Goal: Information Seeking & Learning: Learn about a topic

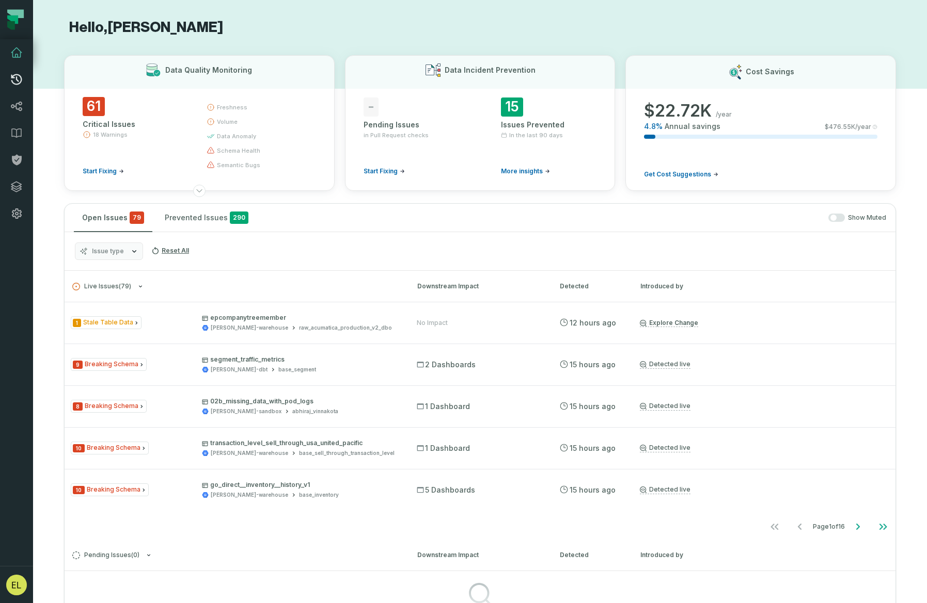
click at [19, 79] on icon at bounding box center [16, 79] width 12 height 12
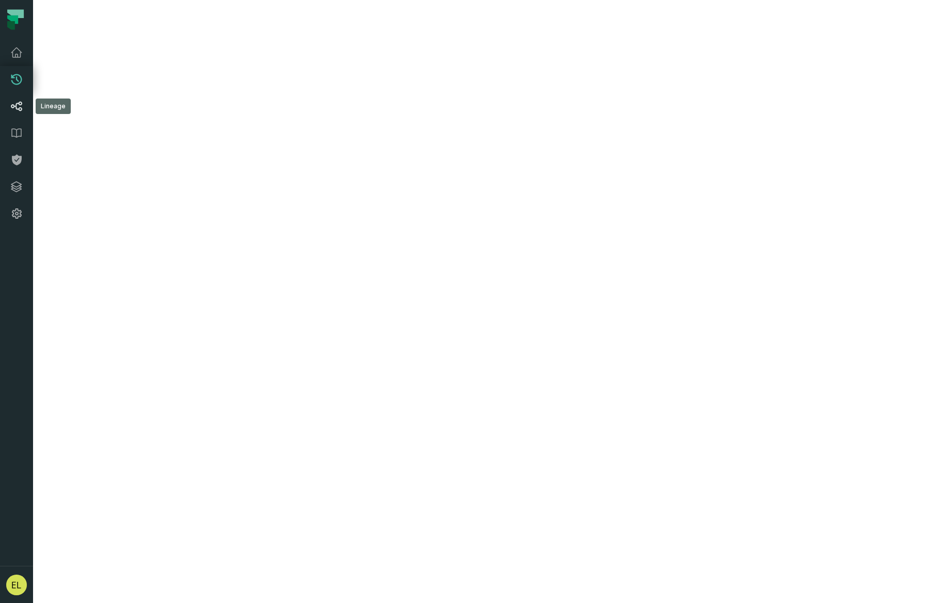
click at [19, 106] on icon at bounding box center [16, 106] width 12 height 12
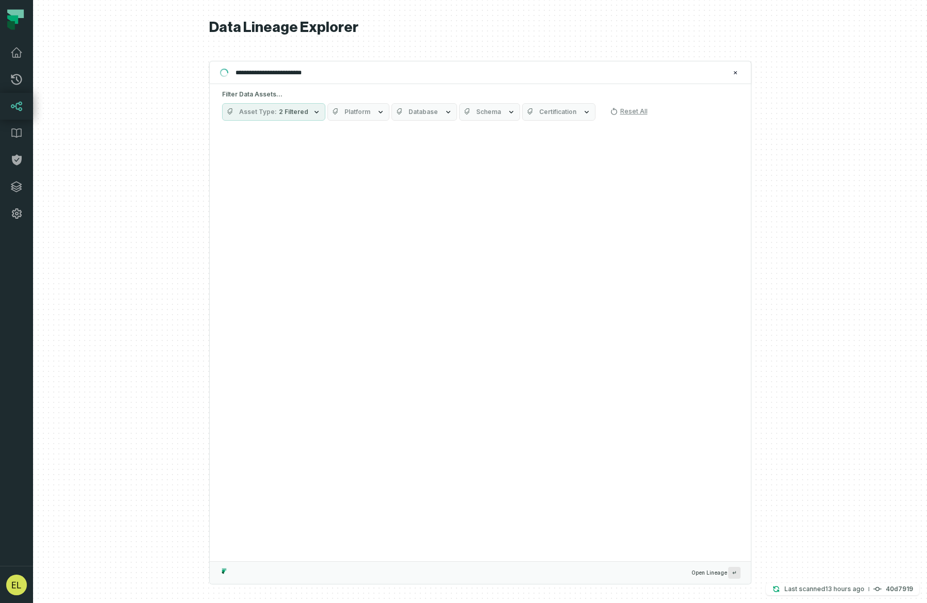
type input "**********"
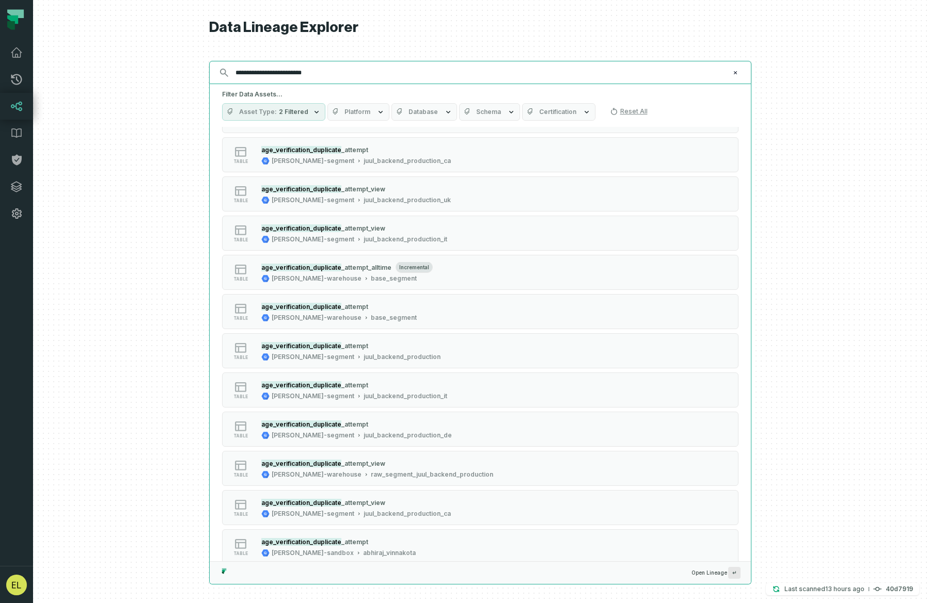
scroll to position [360, 0]
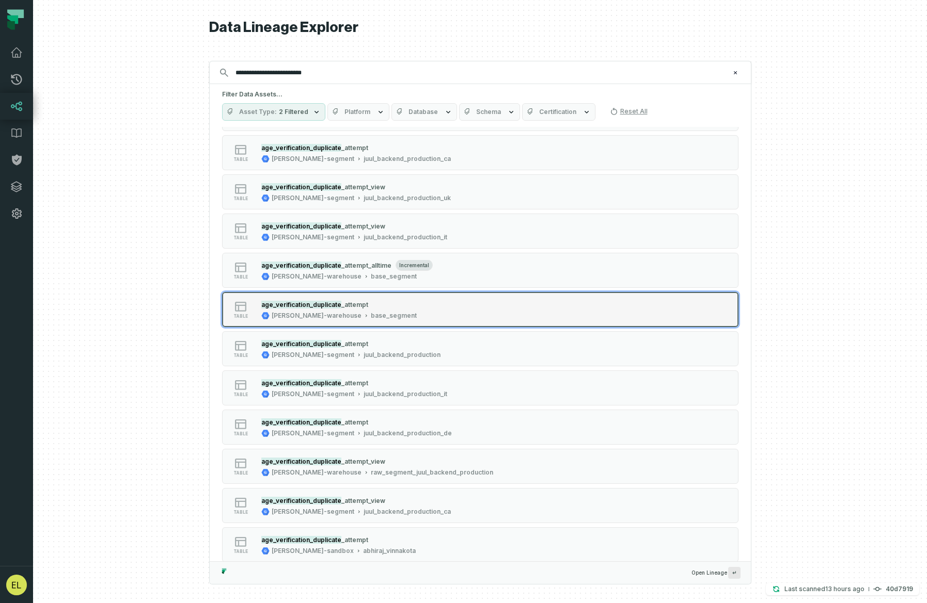
click at [483, 310] on button "table age_verification_duplicate _attempt [PERSON_NAME]-warehouse base_segment" at bounding box center [480, 309] width 516 height 35
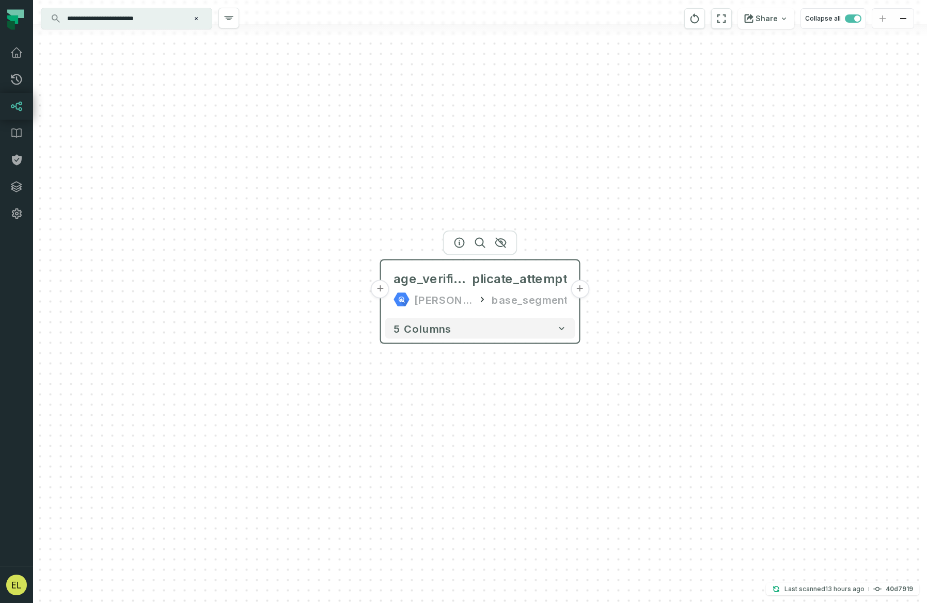
click at [579, 290] on button "+" at bounding box center [579, 289] width 19 height 19
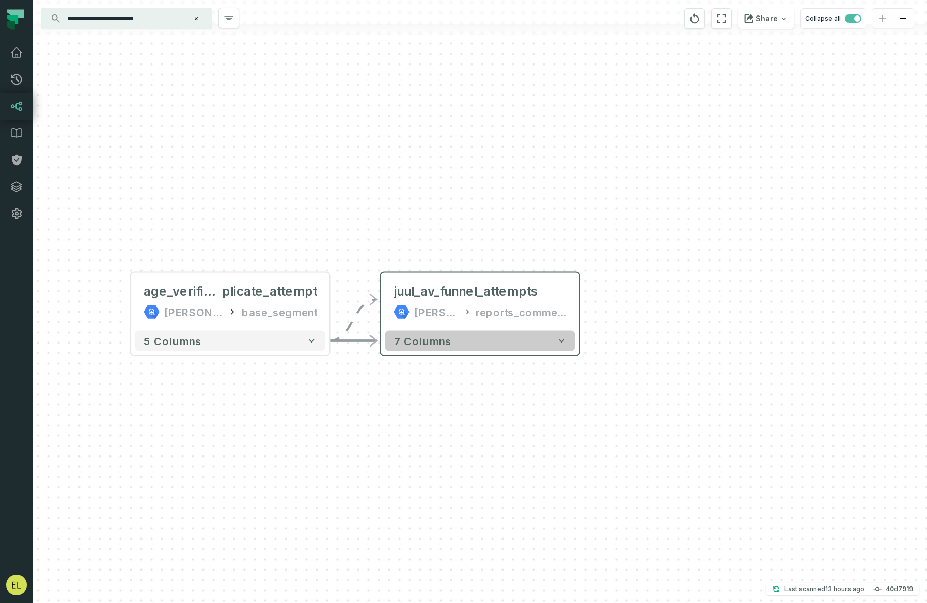
click at [557, 346] on button "7 columns" at bounding box center [480, 341] width 190 height 21
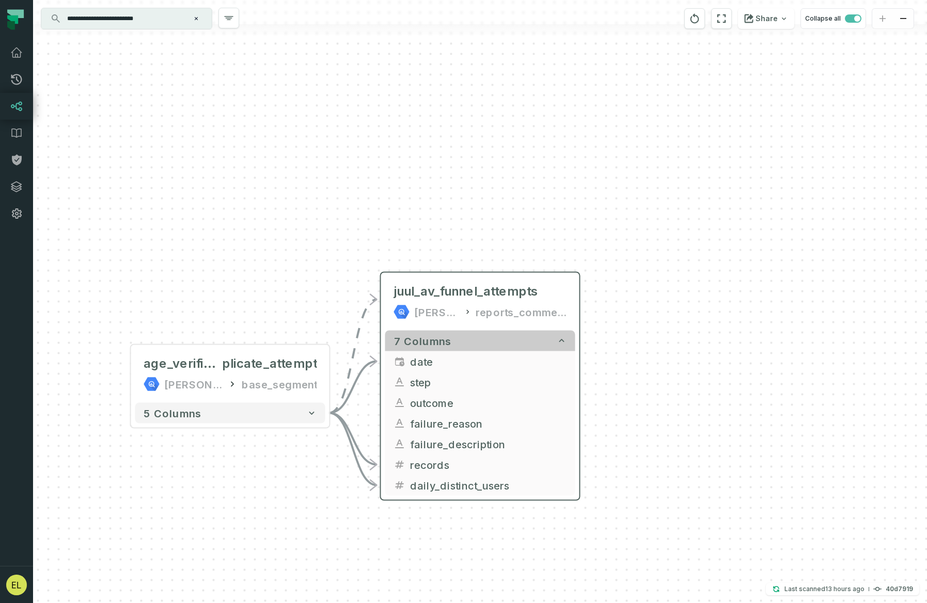
click at [557, 345] on icon "button" at bounding box center [562, 341] width 10 height 10
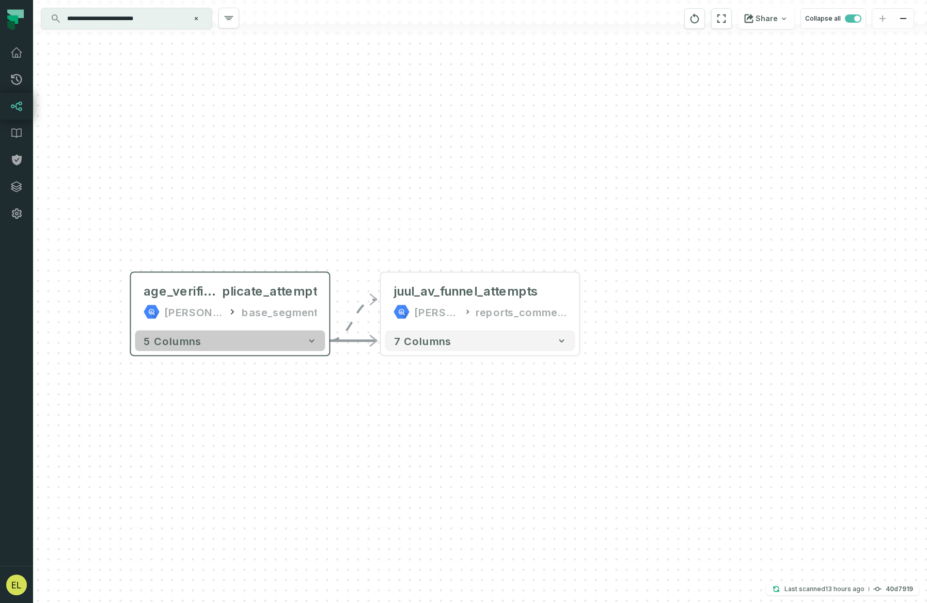
click at [303, 345] on button "5 columns" at bounding box center [230, 341] width 190 height 21
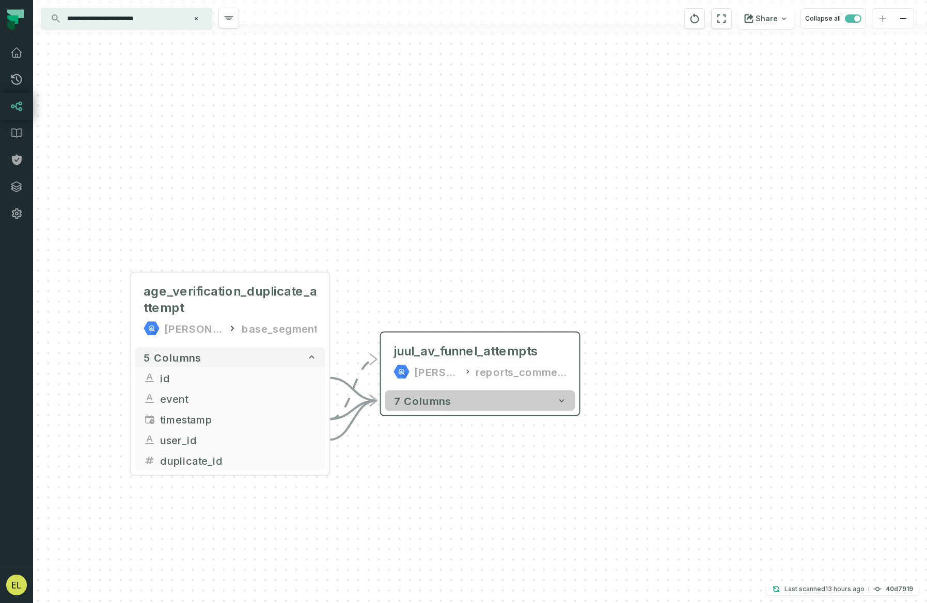
click at [480, 406] on button "7 columns" at bounding box center [480, 401] width 190 height 21
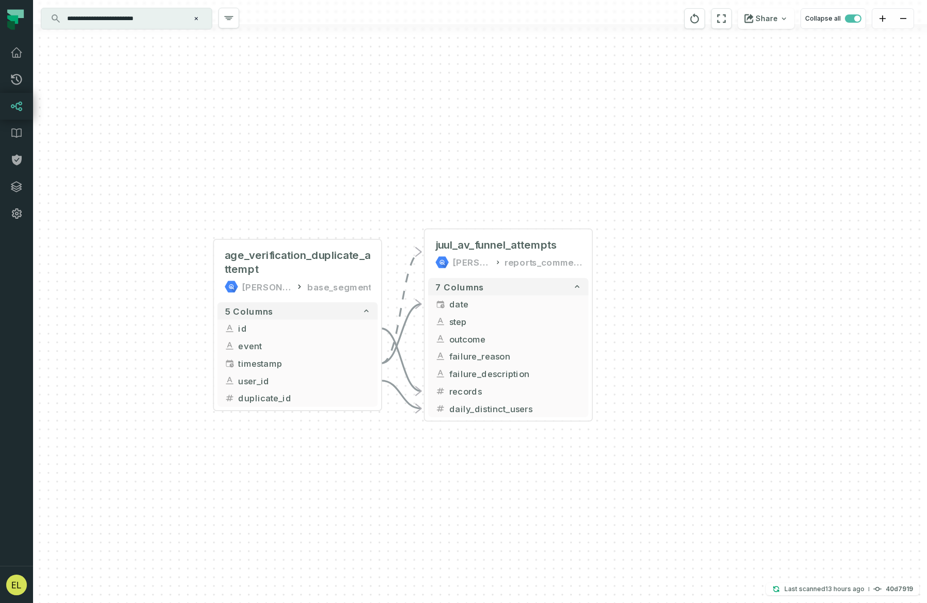
drag, startPoint x: 660, startPoint y: 339, endPoint x: 662, endPoint y: 188, distance: 150.8
click at [662, 188] on div "+ juul_av_funnel_attempts [PERSON_NAME]-warehouse reports_commercial 7 columns …" at bounding box center [480, 301] width 894 height 603
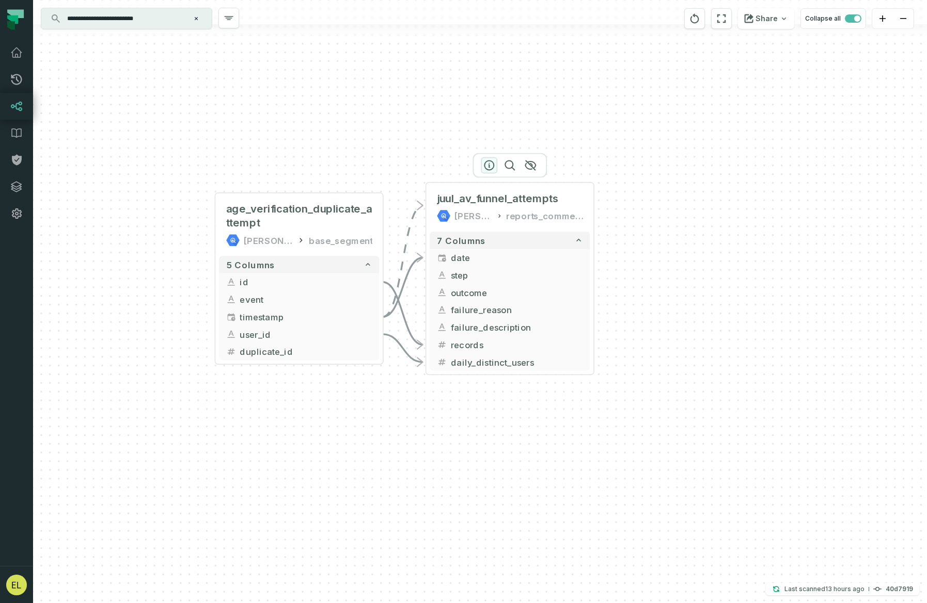
click at [485, 160] on icon "button" at bounding box center [489, 165] width 12 height 12
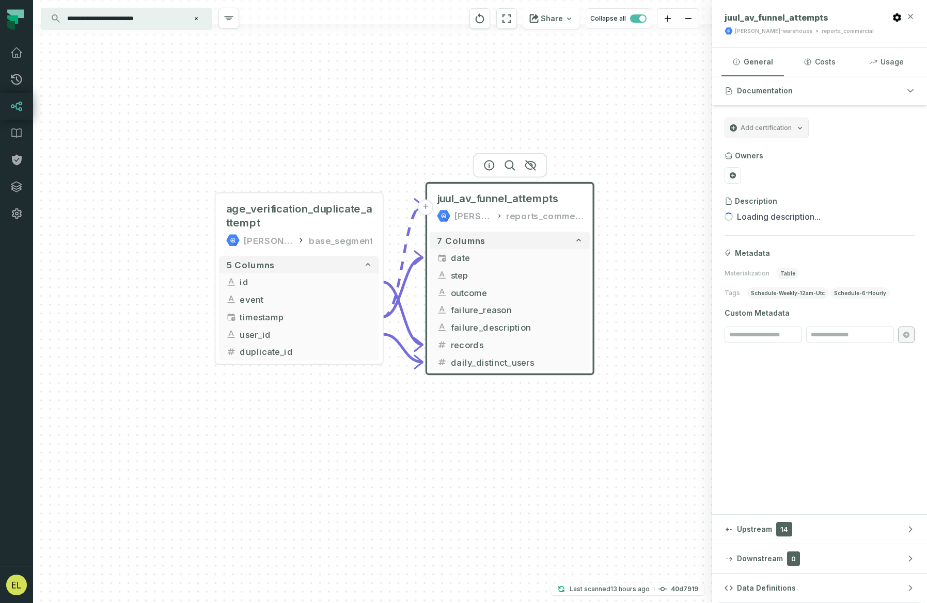
click at [913, 16] on icon "button" at bounding box center [910, 16] width 8 height 8
